Goal: Task Accomplishment & Management: Use online tool/utility

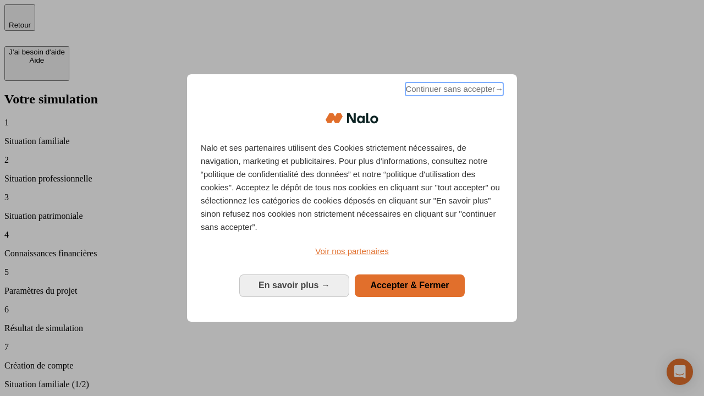
click at [453, 91] on span "Continuer sans accepter →" at bounding box center [454, 88] width 98 height 13
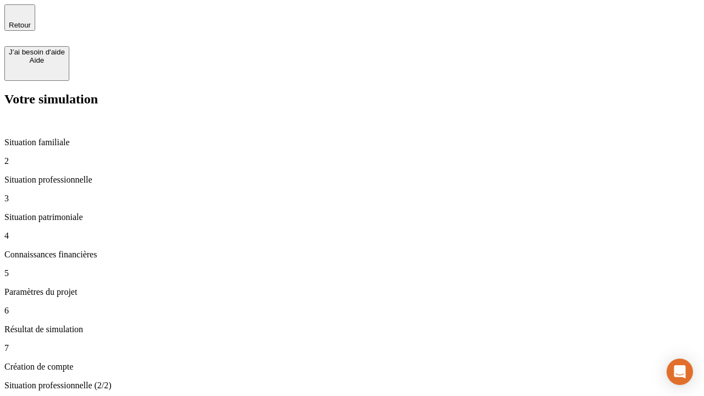
type input "30 000"
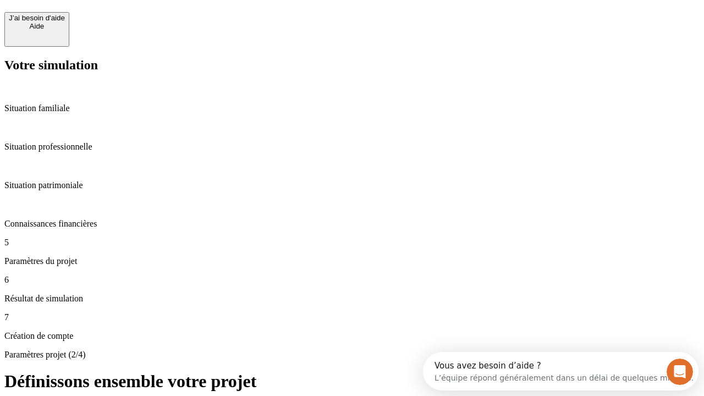
scroll to position [10, 0]
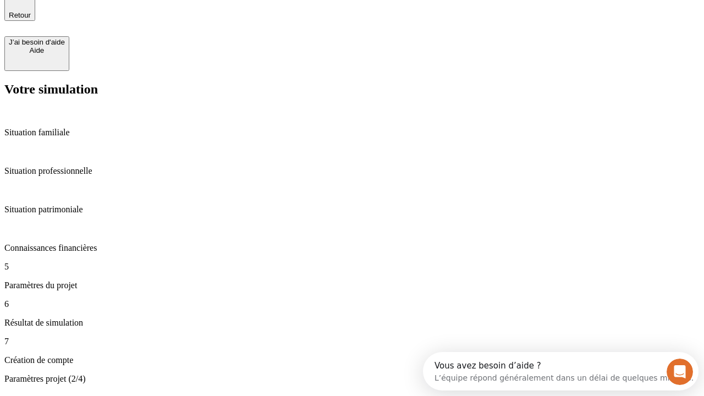
type input "25"
type input "64"
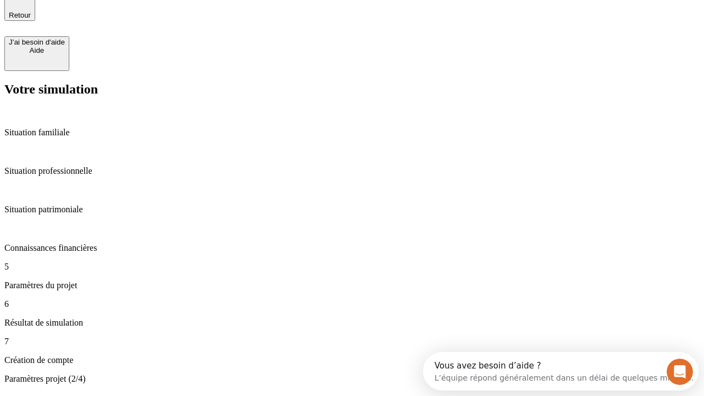
type input "1 000"
type input "640"
